Goal: Information Seeking & Learning: Learn about a topic

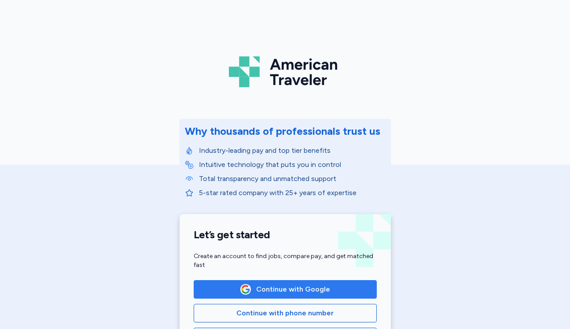
click at [271, 289] on span "Continue with Google" at bounding box center [293, 289] width 74 height 11
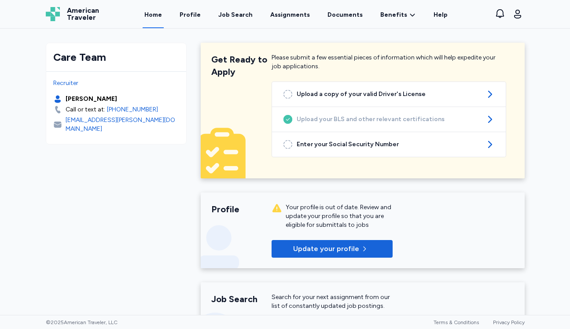
scroll to position [4, 0]
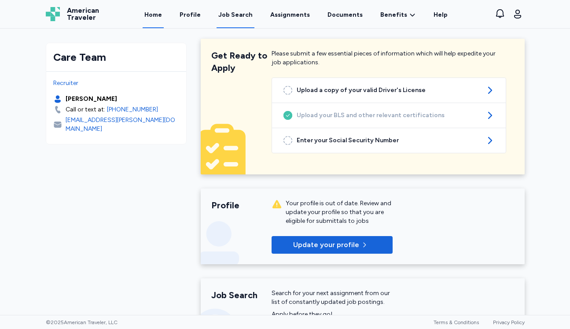
click at [246, 14] on div "Job Search" at bounding box center [235, 15] width 34 height 9
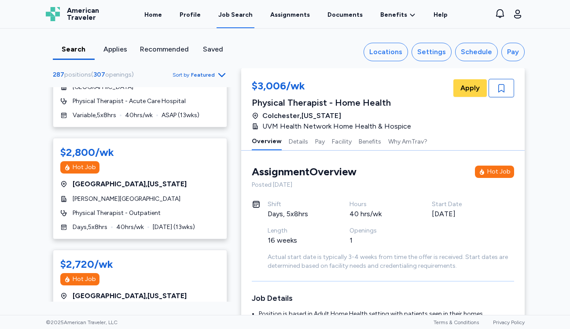
scroll to position [397, 0]
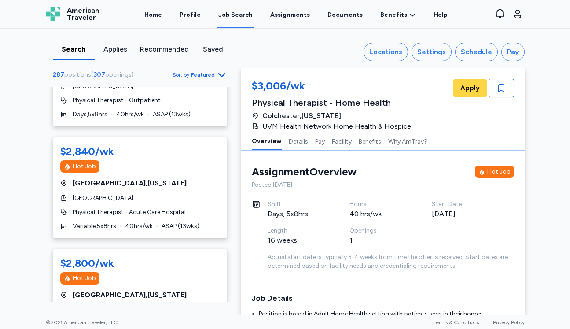
click at [204, 76] on span "Featured" at bounding box center [203, 74] width 24 height 7
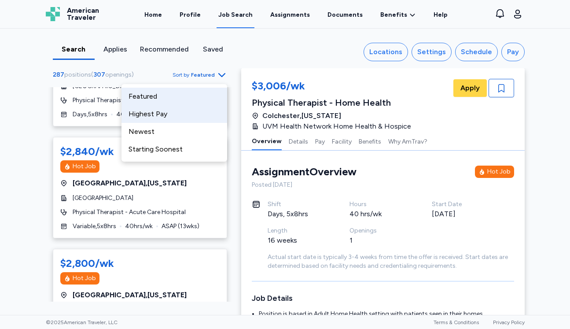
click at [183, 120] on div "Highest Pay" at bounding box center [174, 114] width 106 height 18
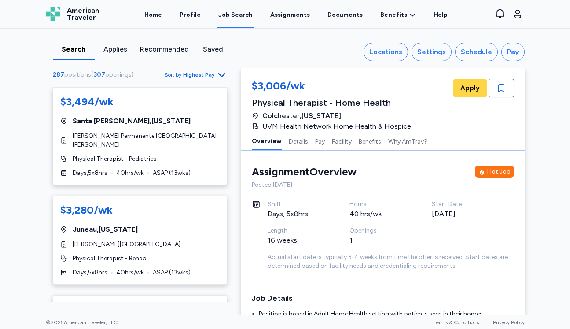
click at [24, 144] on div "Search Applies Recommended Saved Locations Settings Schedule Pay 287 positions …" at bounding box center [285, 172] width 570 height 286
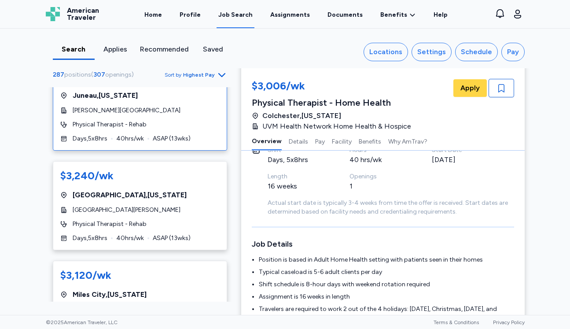
scroll to position [137, 0]
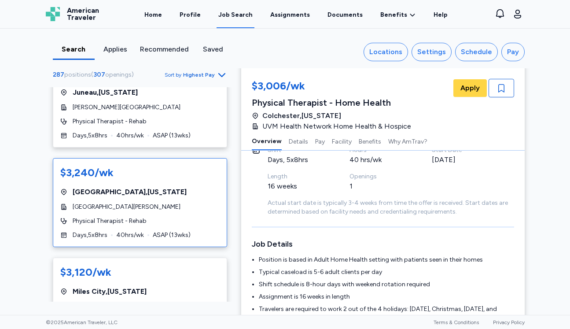
click at [176, 202] on div "[GEOGRAPHIC_DATA][PERSON_NAME]" at bounding box center [139, 206] width 159 height 9
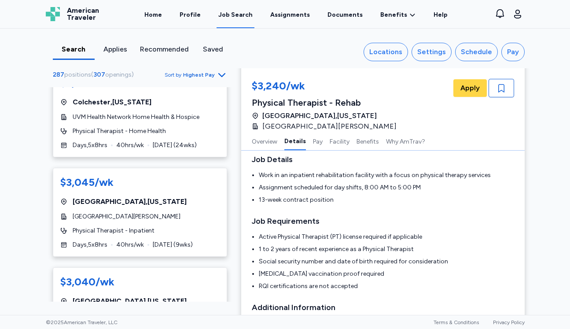
scroll to position [626, 0]
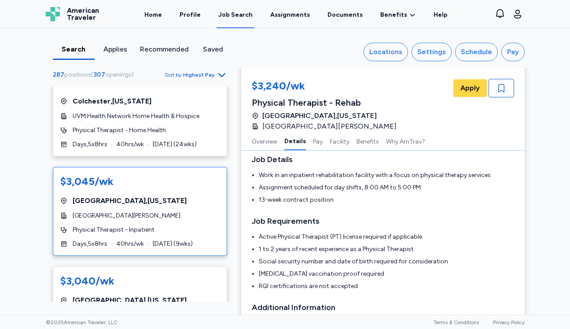
click at [185, 211] on div "[GEOGRAPHIC_DATA][PERSON_NAME]" at bounding box center [139, 215] width 159 height 9
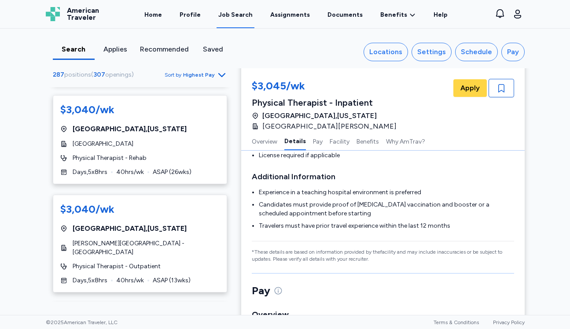
scroll to position [798, 0]
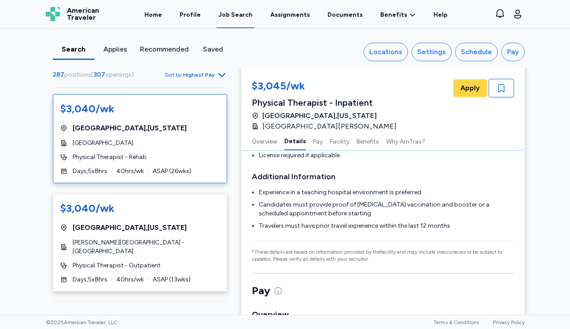
click at [160, 143] on div "$3,040/wk [GEOGRAPHIC_DATA] , [US_STATE][GEOGRAPHIC_DATA] Physical Therapist - …" at bounding box center [140, 138] width 174 height 89
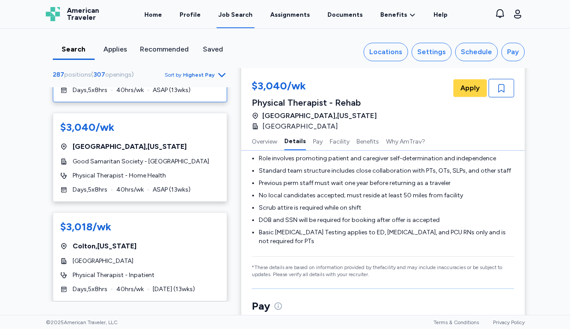
scroll to position [988, 0]
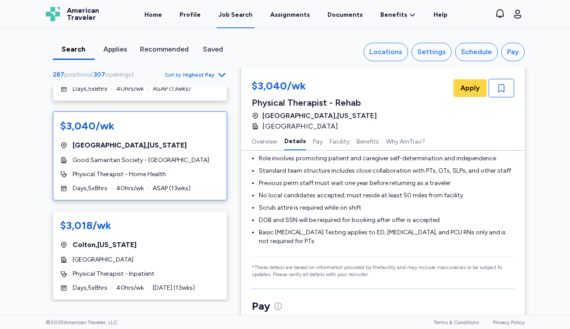
click at [176, 170] on div "Physical Therapist - Home Health" at bounding box center [139, 174] width 159 height 9
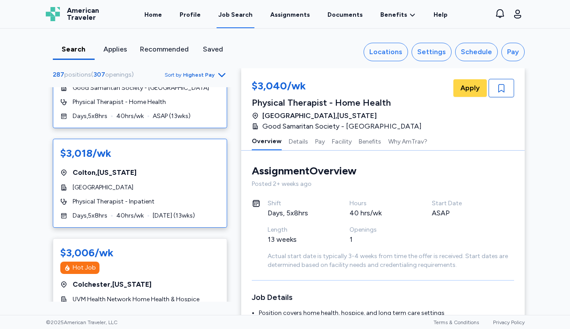
scroll to position [1061, 0]
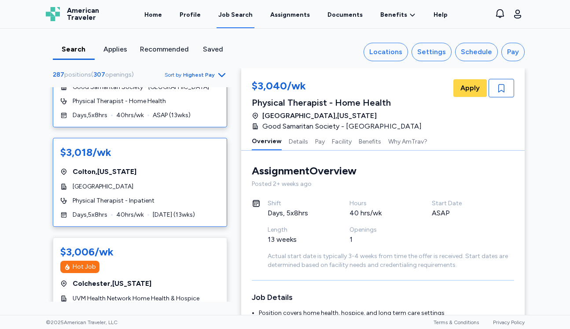
click at [188, 182] on div "[GEOGRAPHIC_DATA]" at bounding box center [139, 186] width 159 height 9
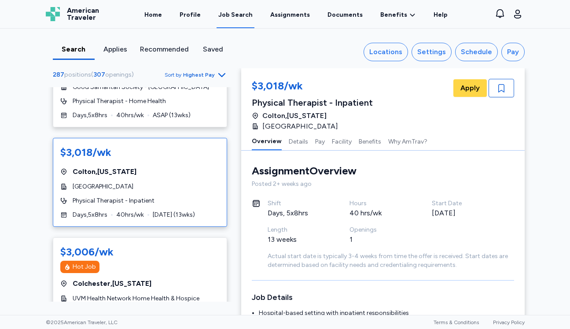
click at [189, 174] on div "$3,018/wk [GEOGRAPHIC_DATA] , [US_STATE][GEOGRAPHIC_DATA] Physical Therapist - …" at bounding box center [140, 182] width 174 height 89
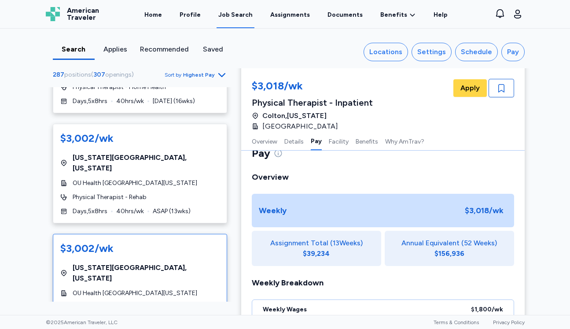
scroll to position [1286, 0]
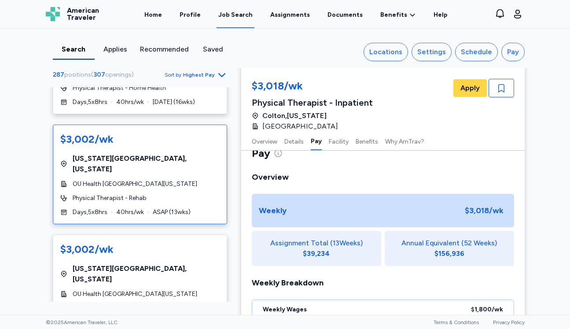
click at [178, 180] on span "OU Health [GEOGRAPHIC_DATA][US_STATE]" at bounding box center [135, 184] width 125 height 9
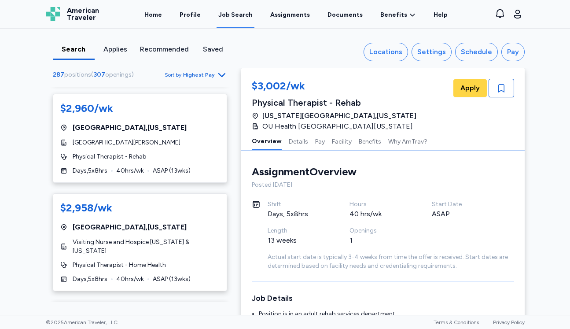
scroll to position [1908, 0]
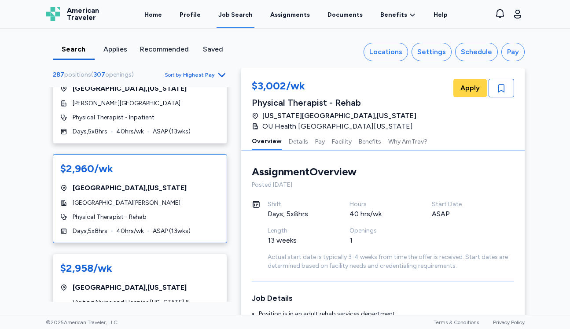
click at [209, 199] on div "[GEOGRAPHIC_DATA][PERSON_NAME]" at bounding box center [139, 203] width 159 height 9
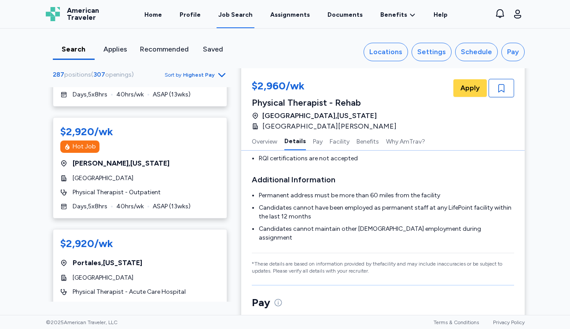
scroll to position [2254, 0]
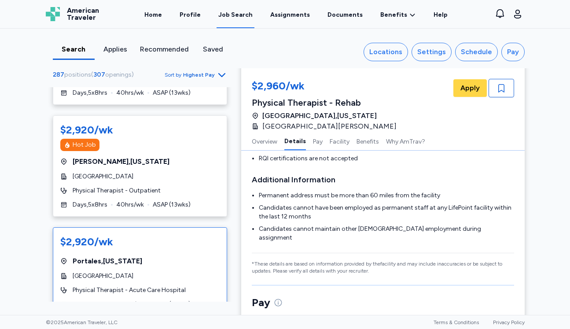
click at [156, 272] on div "[GEOGRAPHIC_DATA]" at bounding box center [139, 276] width 159 height 9
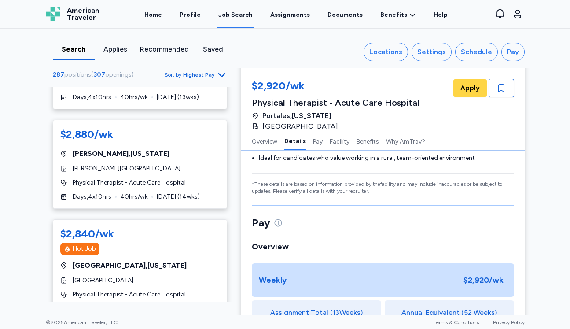
scroll to position [2756, 0]
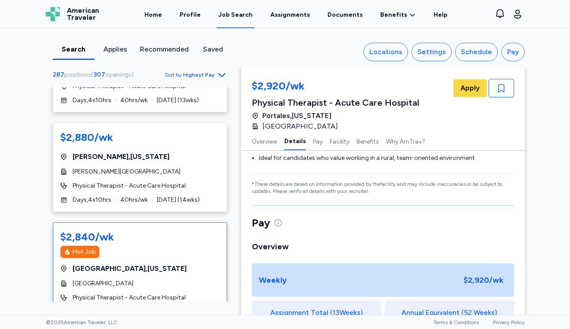
click at [178, 222] on div "$2,840/wk Hot Job [GEOGRAPHIC_DATA] , [US_STATE][GEOGRAPHIC_DATA] Physical Ther…" at bounding box center [140, 272] width 174 height 101
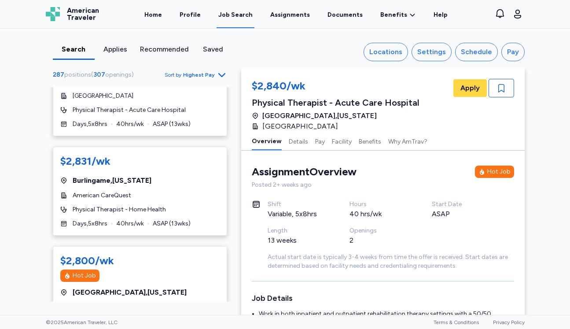
scroll to position [3353, 0]
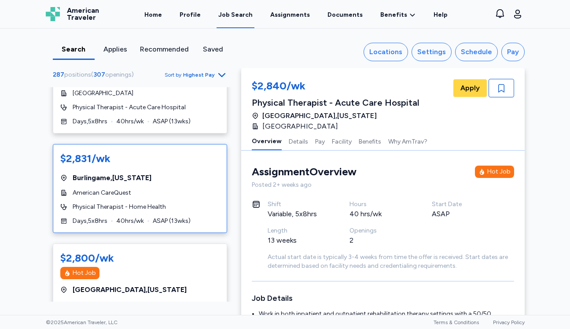
click at [174, 188] on div "American CareQuest" at bounding box center [139, 192] width 159 height 9
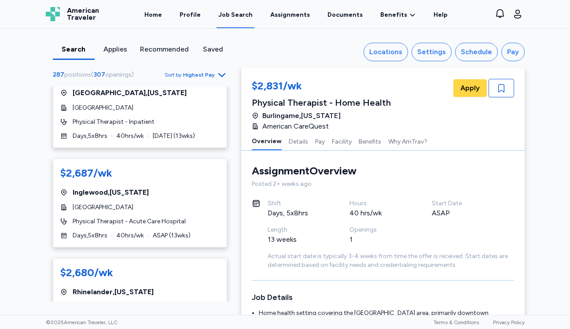
scroll to position [4934, 0]
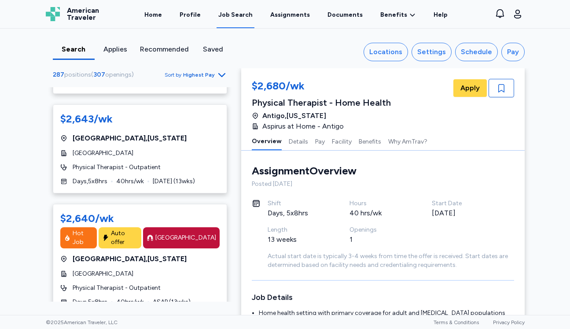
scroll to position [777, 0]
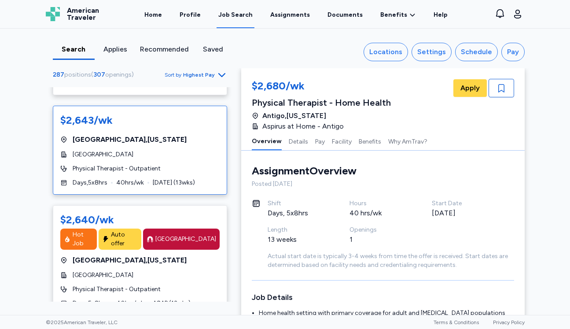
click at [181, 160] on div "$2,643/wk [GEOGRAPHIC_DATA] , [US_STATE] [GEOGRAPHIC_DATA] Physical Therapist -…" at bounding box center [140, 150] width 174 height 89
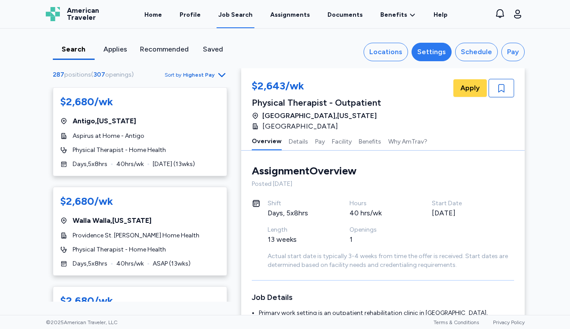
click at [435, 47] on div "Settings" at bounding box center [431, 52] width 29 height 11
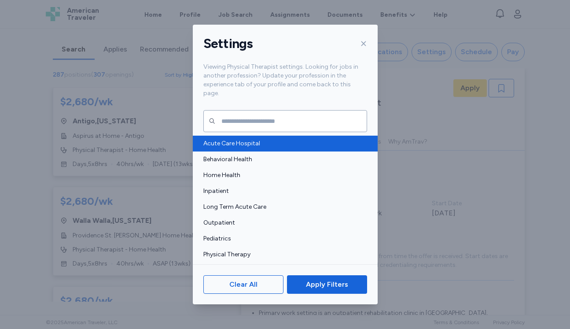
click at [246, 139] on span "Acute Care Hospital" at bounding box center [282, 143] width 158 height 9
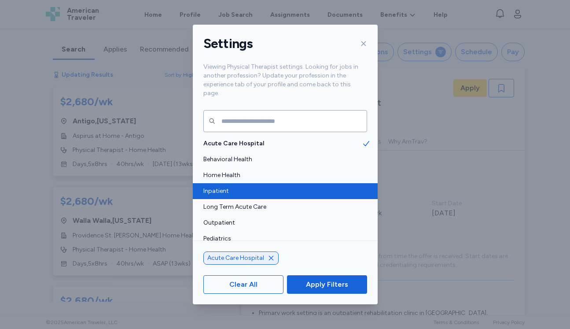
click at [245, 187] on span "Inpatient" at bounding box center [282, 191] width 158 height 9
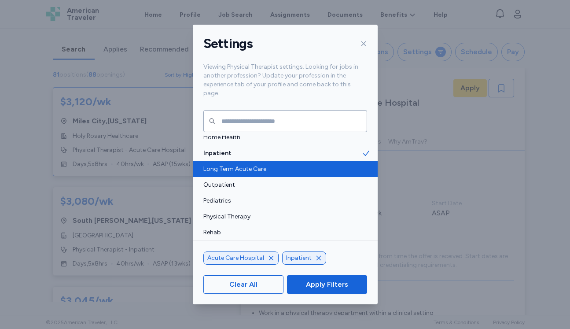
scroll to position [42, 0]
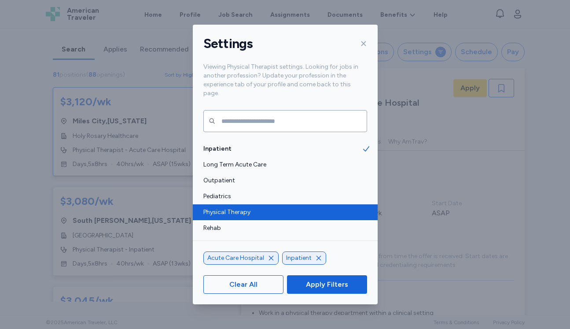
click at [255, 208] on span "Physical Therapy" at bounding box center [282, 212] width 158 height 9
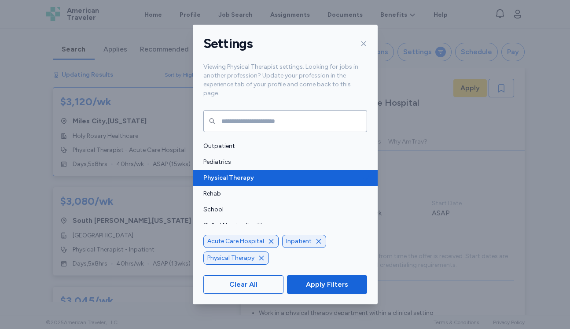
scroll to position [77, 0]
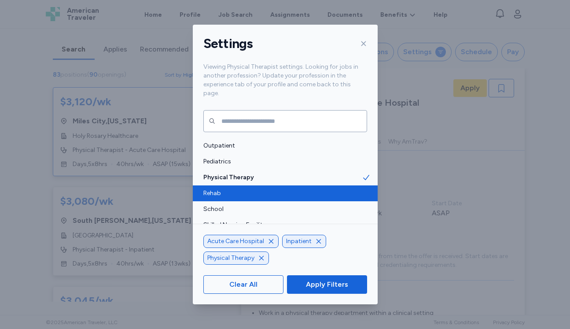
click at [254, 189] on span "Rehab" at bounding box center [282, 193] width 158 height 9
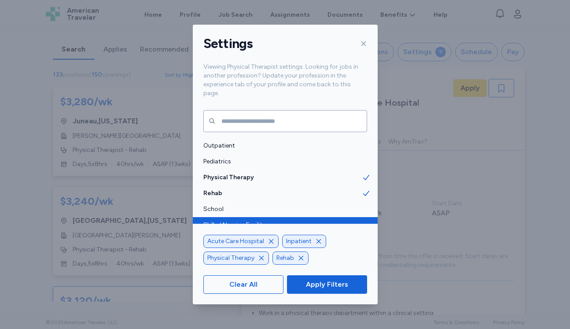
click at [249, 221] on span "Skilled Nursing Facility" at bounding box center [282, 225] width 158 height 9
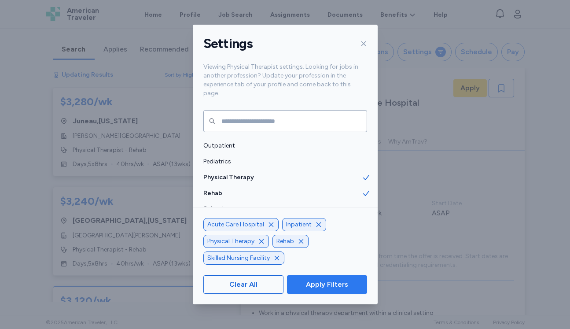
click at [307, 282] on span "Apply Filters" at bounding box center [327, 284] width 42 height 11
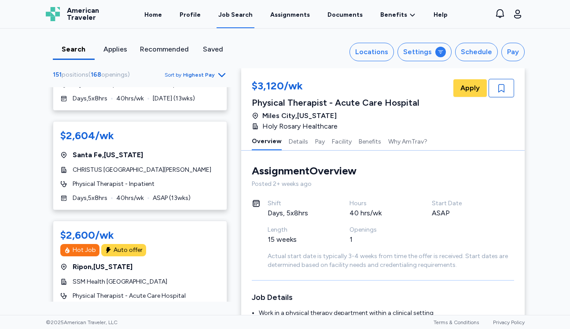
scroll to position [3406, 0]
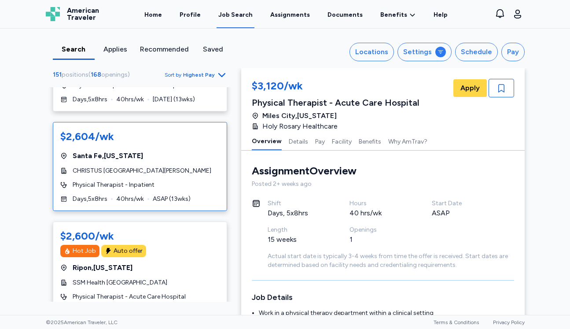
click at [196, 157] on div "$2,604/wk [GEOGRAPHIC_DATA] , [US_STATE] CHRISTUS [GEOGRAPHIC_DATA][PERSON_NAME…" at bounding box center [140, 166] width 174 height 89
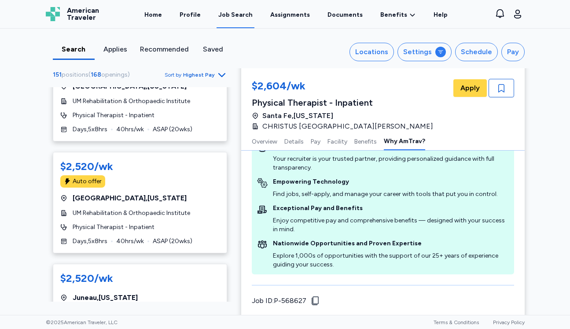
scroll to position [4530, 0]
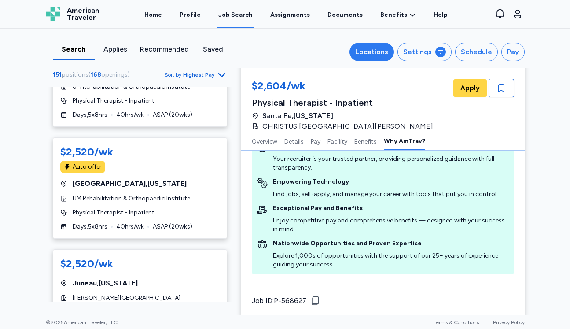
click at [388, 50] on div "Locations" at bounding box center [371, 52] width 33 height 11
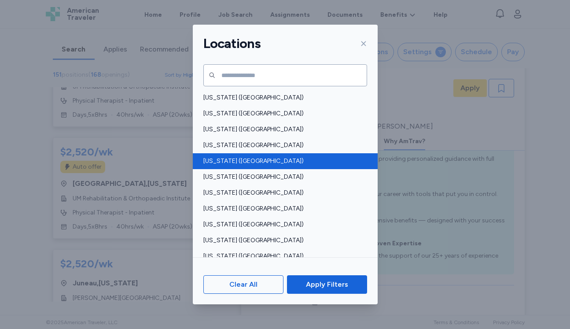
click at [278, 166] on div "[US_STATE] ([GEOGRAPHIC_DATA])" at bounding box center [285, 161] width 185 height 16
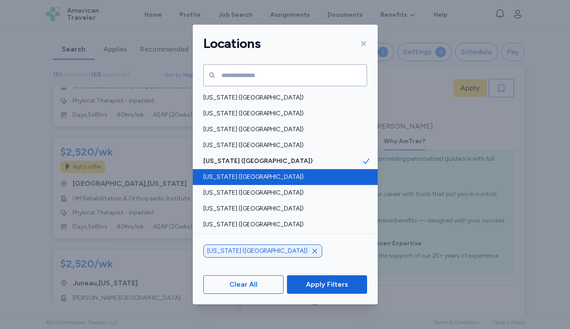
click at [277, 174] on span "[US_STATE] ([GEOGRAPHIC_DATA])" at bounding box center [282, 177] width 158 height 9
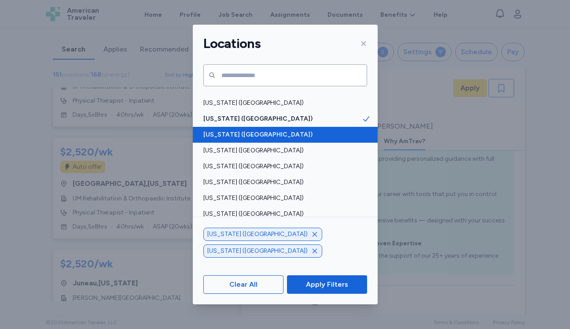
scroll to position [59, 0]
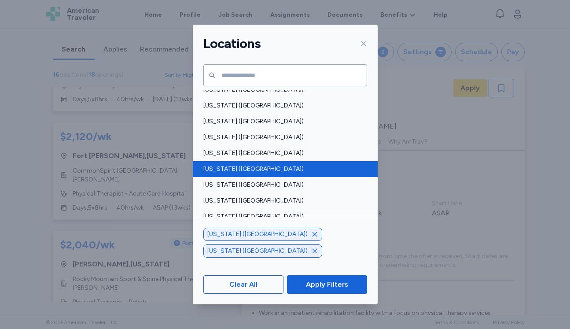
scroll to position [342, 0]
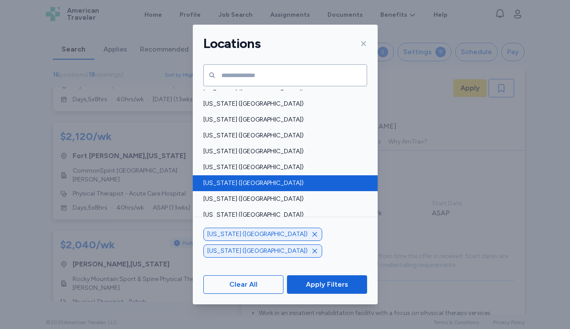
click at [238, 182] on span "[US_STATE] ([GEOGRAPHIC_DATA])" at bounding box center [282, 183] width 158 height 9
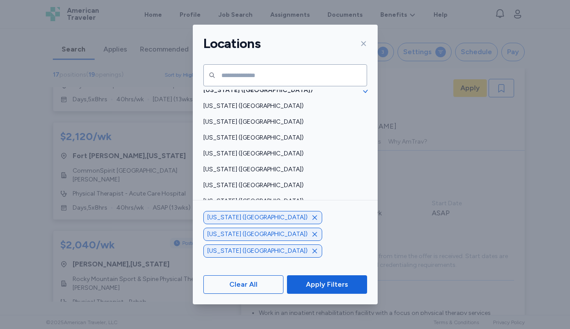
scroll to position [439, 0]
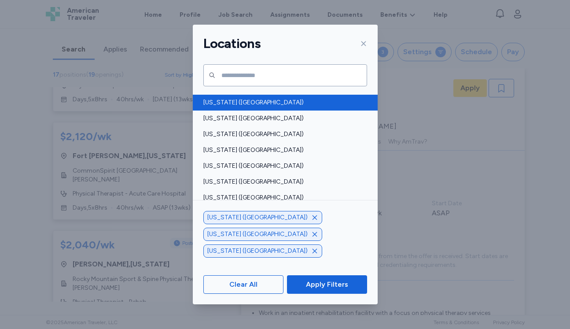
click at [233, 109] on div "[US_STATE] ([GEOGRAPHIC_DATA])" at bounding box center [285, 103] width 185 height 16
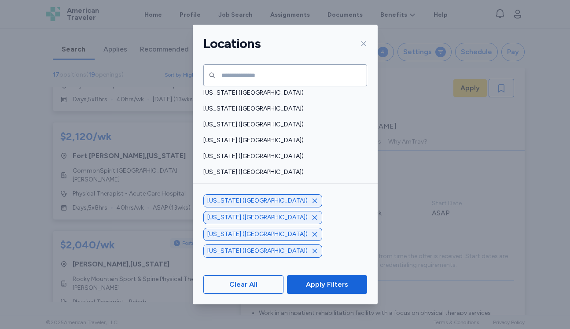
scroll to position [510, 0]
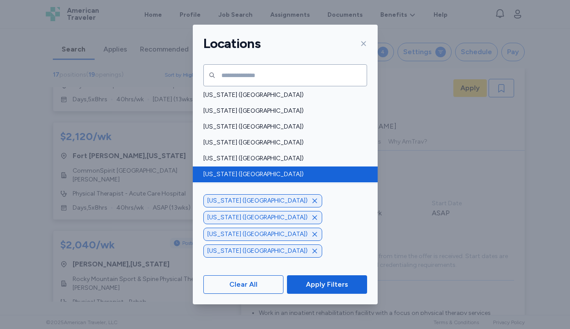
click at [233, 170] on span "[US_STATE] ([GEOGRAPHIC_DATA])" at bounding box center [282, 174] width 158 height 9
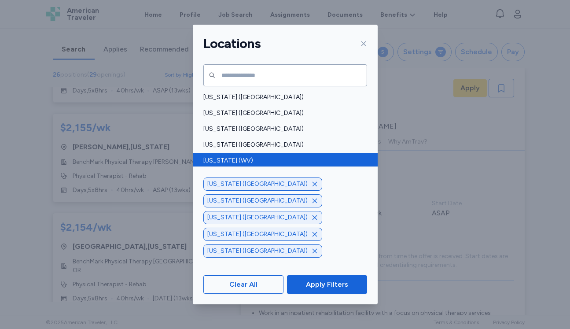
scroll to position [2427, 0]
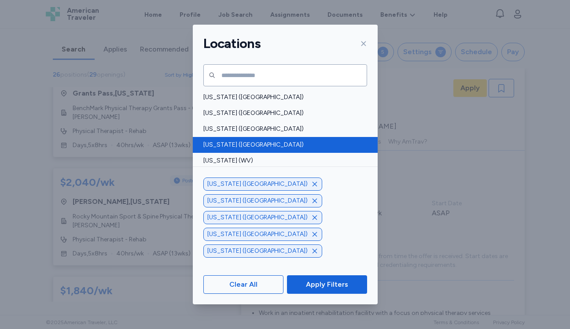
click at [236, 151] on div "[US_STATE] ([GEOGRAPHIC_DATA])" at bounding box center [285, 145] width 185 height 16
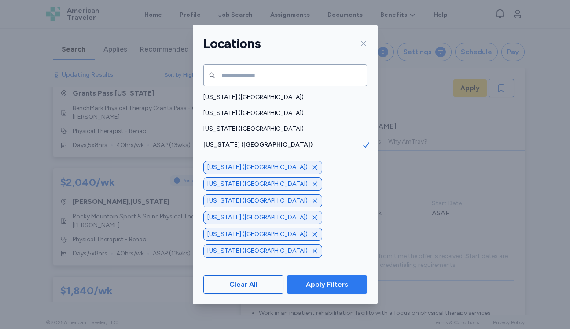
click at [309, 279] on span "Apply Filters" at bounding box center [327, 284] width 42 height 11
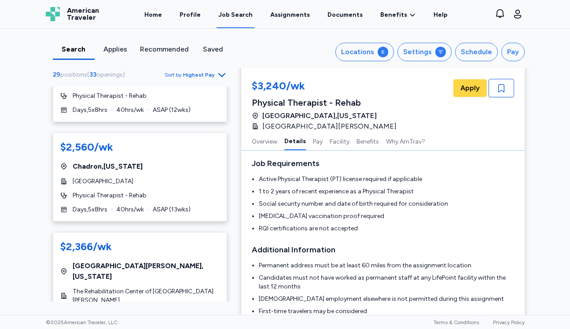
scroll to position [1235, 0]
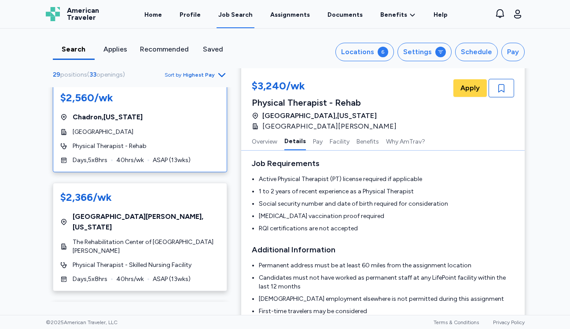
click at [102, 166] on div "$2,560/wk [GEOGRAPHIC_DATA] , [US_STATE][GEOGRAPHIC_DATA] Physical Therapist - …" at bounding box center [140, 127] width 174 height 89
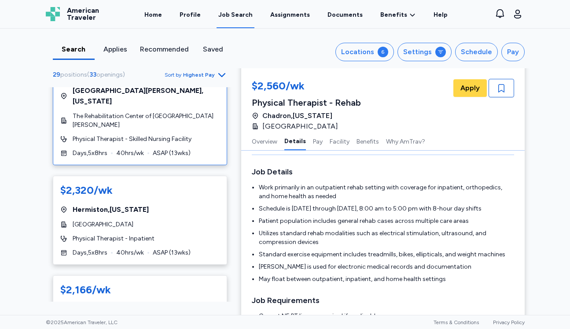
scroll to position [1362, 0]
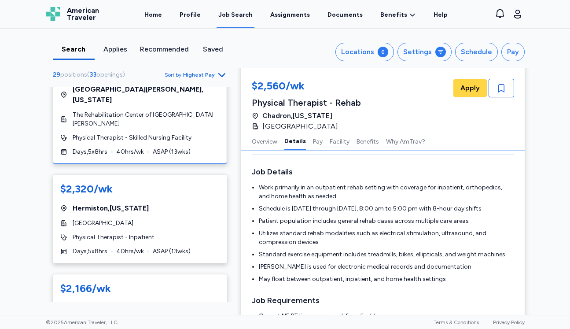
click at [206, 124] on div "$2,366/wk [GEOGRAPHIC_DATA] , [US_STATE] The Rehabilitation Center of [GEOGRAPH…" at bounding box center [140, 109] width 174 height 108
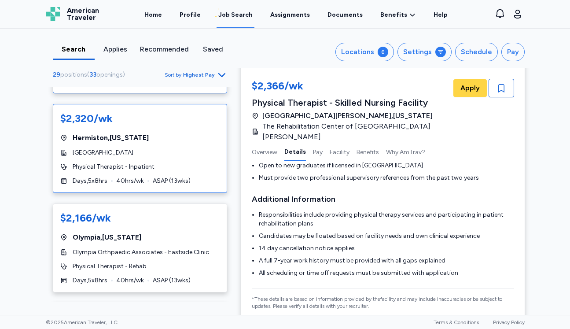
scroll to position [1402, 0]
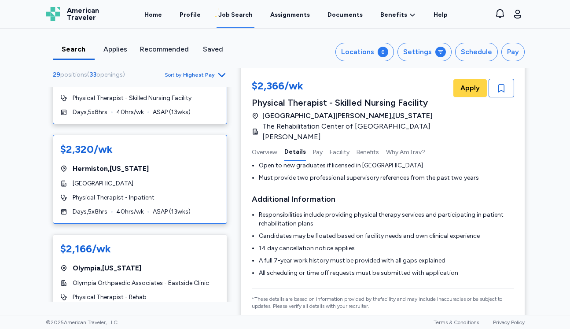
click at [171, 183] on div "$2,320/wk [GEOGRAPHIC_DATA] , [US_STATE] [GEOGRAPHIC_DATA] Physical Therapist -…" at bounding box center [140, 179] width 174 height 89
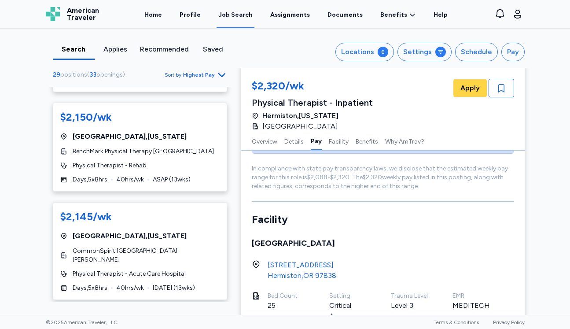
scroll to position [2050, 0]
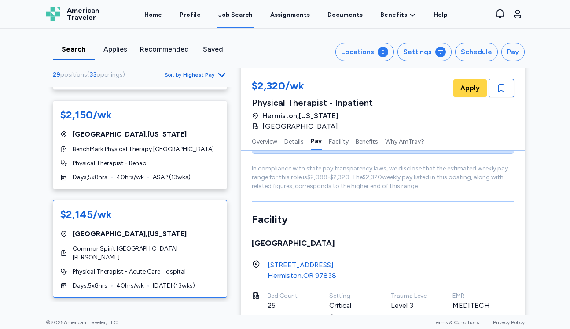
click at [189, 202] on div "$2,145/wk [GEOGRAPHIC_DATA] , [US_STATE] CommonSpirit [GEOGRAPHIC_DATA][PERSON_…" at bounding box center [140, 249] width 174 height 98
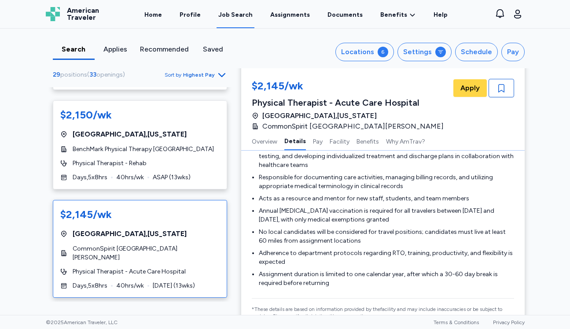
scroll to position [387, 0]
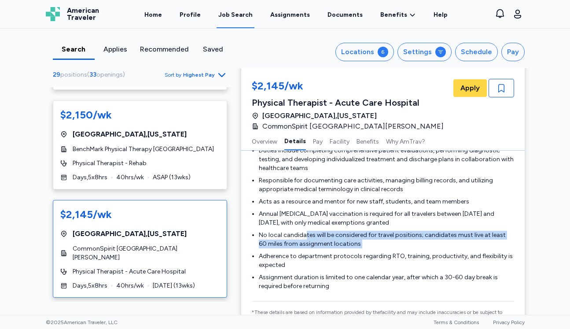
drag, startPoint x: 303, startPoint y: 247, endPoint x: 339, endPoint y: 259, distance: 37.7
click at [339, 260] on ul "Duties include completing comprehensive patient evaluations, performing diagnos…" at bounding box center [383, 218] width 262 height 144
click at [364, 248] on li "No local candidates will be considered for travel positions; candidates must li…" at bounding box center [386, 240] width 255 height 18
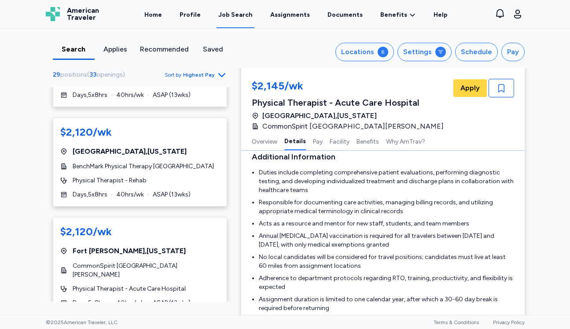
scroll to position [2363, 0]
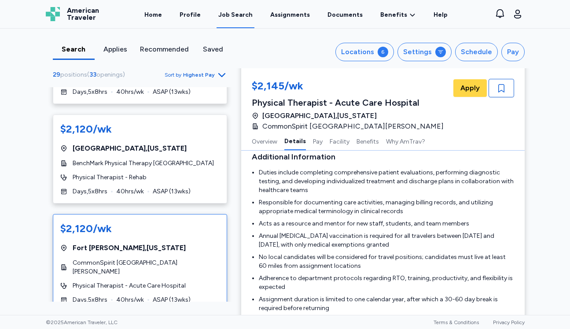
click at [202, 258] on div "CommonSpirit [GEOGRAPHIC_DATA][PERSON_NAME]" at bounding box center [139, 267] width 159 height 18
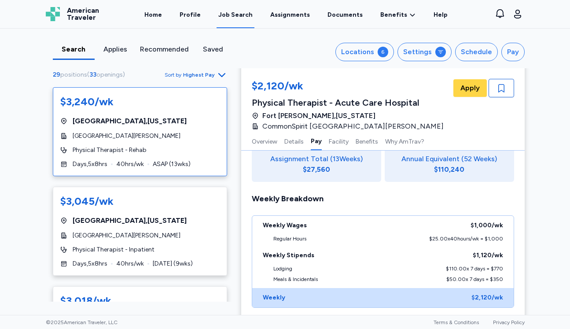
click at [181, 120] on div "[GEOGRAPHIC_DATA] , [US_STATE]" at bounding box center [139, 121] width 159 height 11
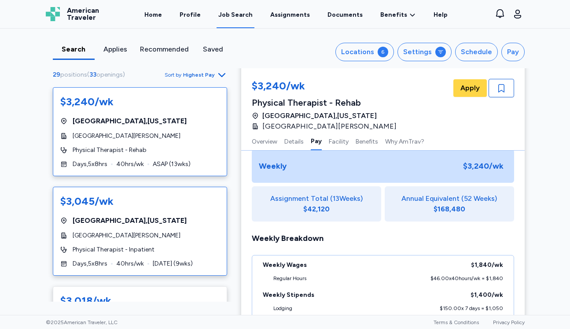
click at [209, 245] on div "Physical Therapist - Inpatient" at bounding box center [139, 249] width 159 height 9
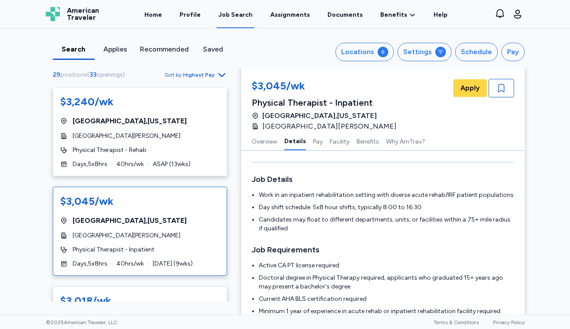
scroll to position [117, 0]
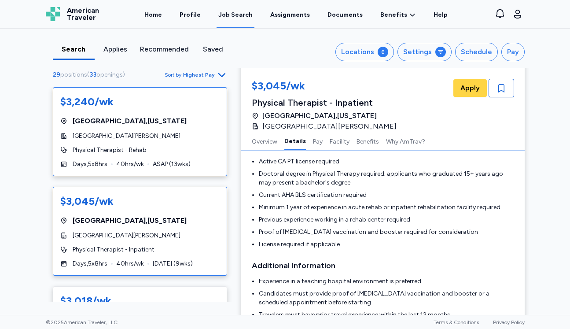
click at [104, 136] on span "[GEOGRAPHIC_DATA][PERSON_NAME]" at bounding box center [127, 136] width 108 height 9
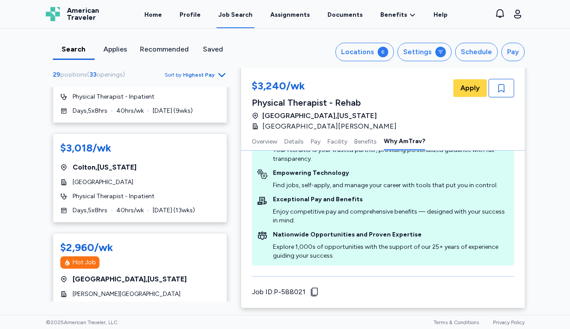
scroll to position [222, 0]
